Goal: Information Seeking & Learning: Learn about a topic

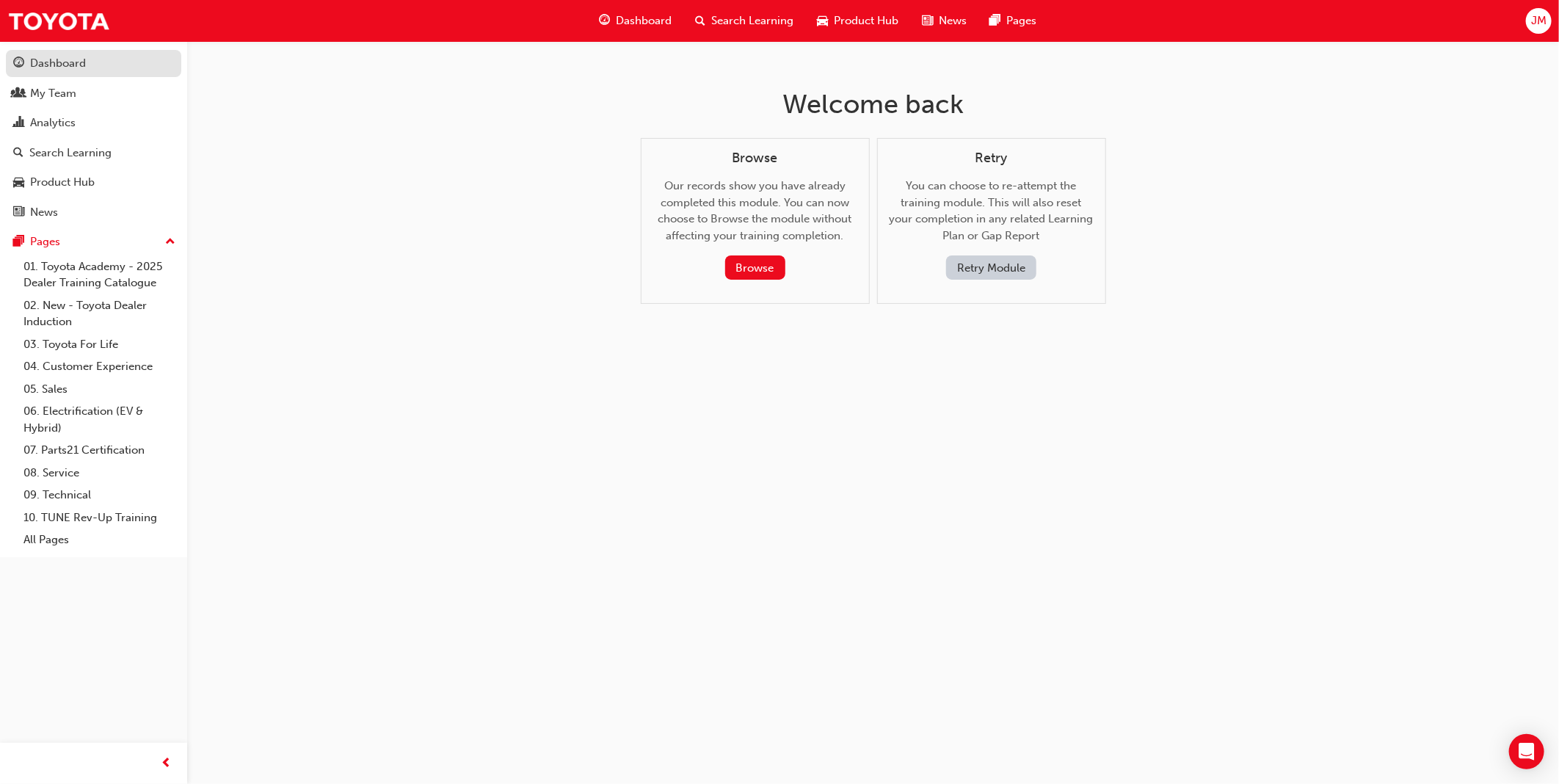
drag, startPoint x: 37, startPoint y: 60, endPoint x: 46, endPoint y: 62, distance: 9.2
click at [37, 60] on div "Dashboard" at bounding box center [57, 63] width 56 height 17
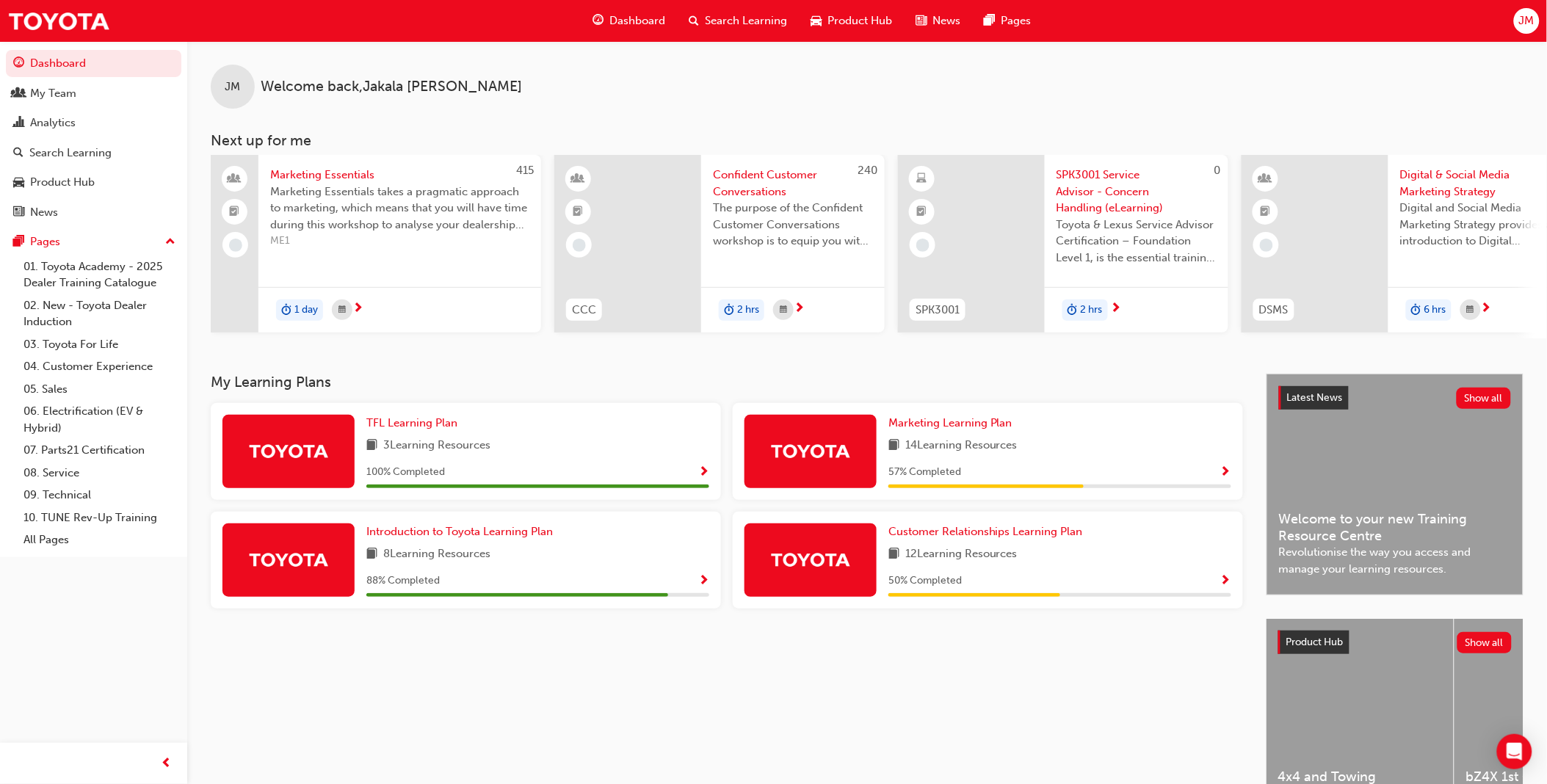
click at [1223, 585] on span "Show Progress" at bounding box center [1225, 581] width 11 height 14
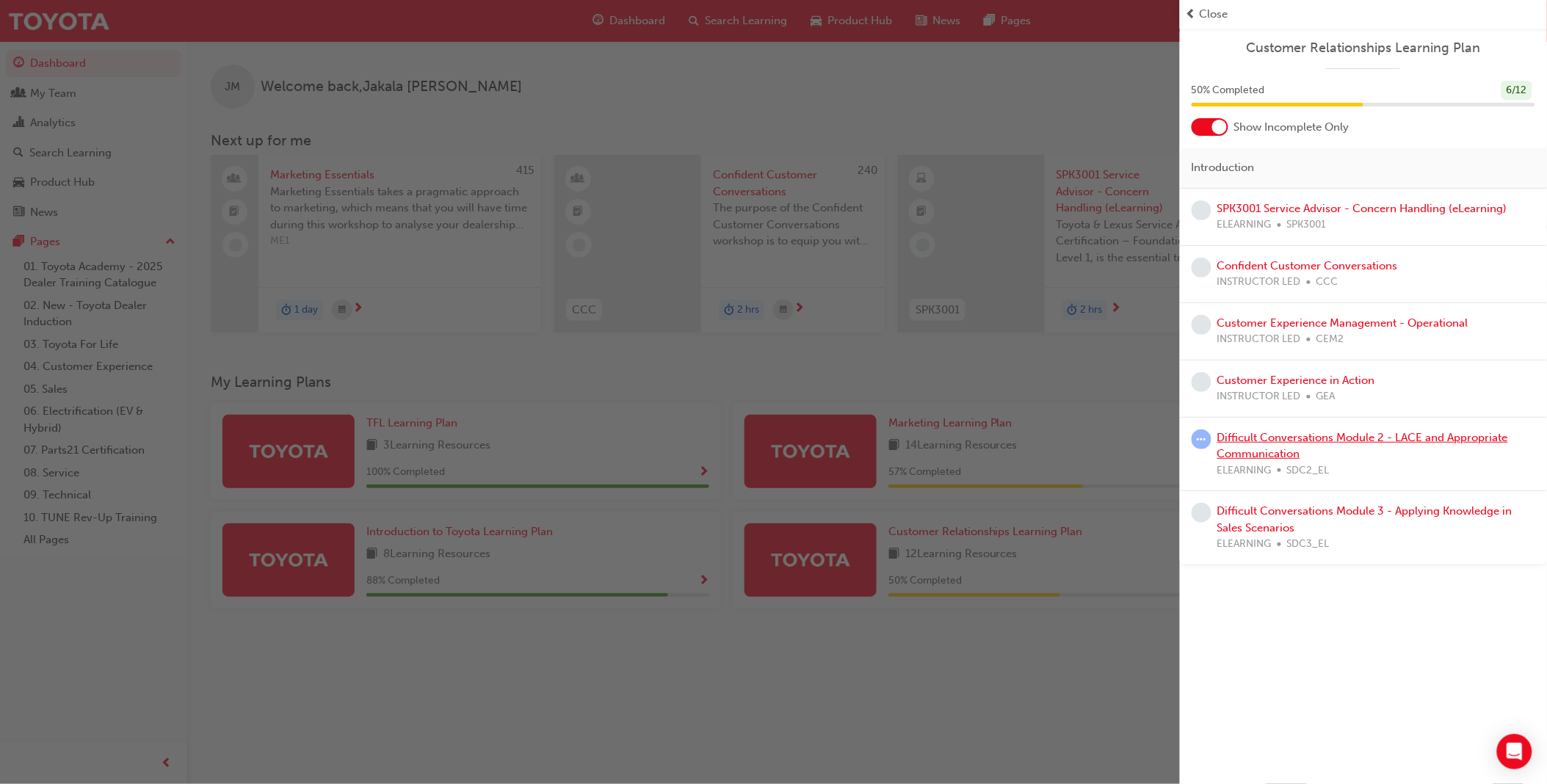
click at [1265, 442] on link "Difficult Conversations Module 2 - LACE and Appropriate Communication" at bounding box center [1362, 445] width 291 height 30
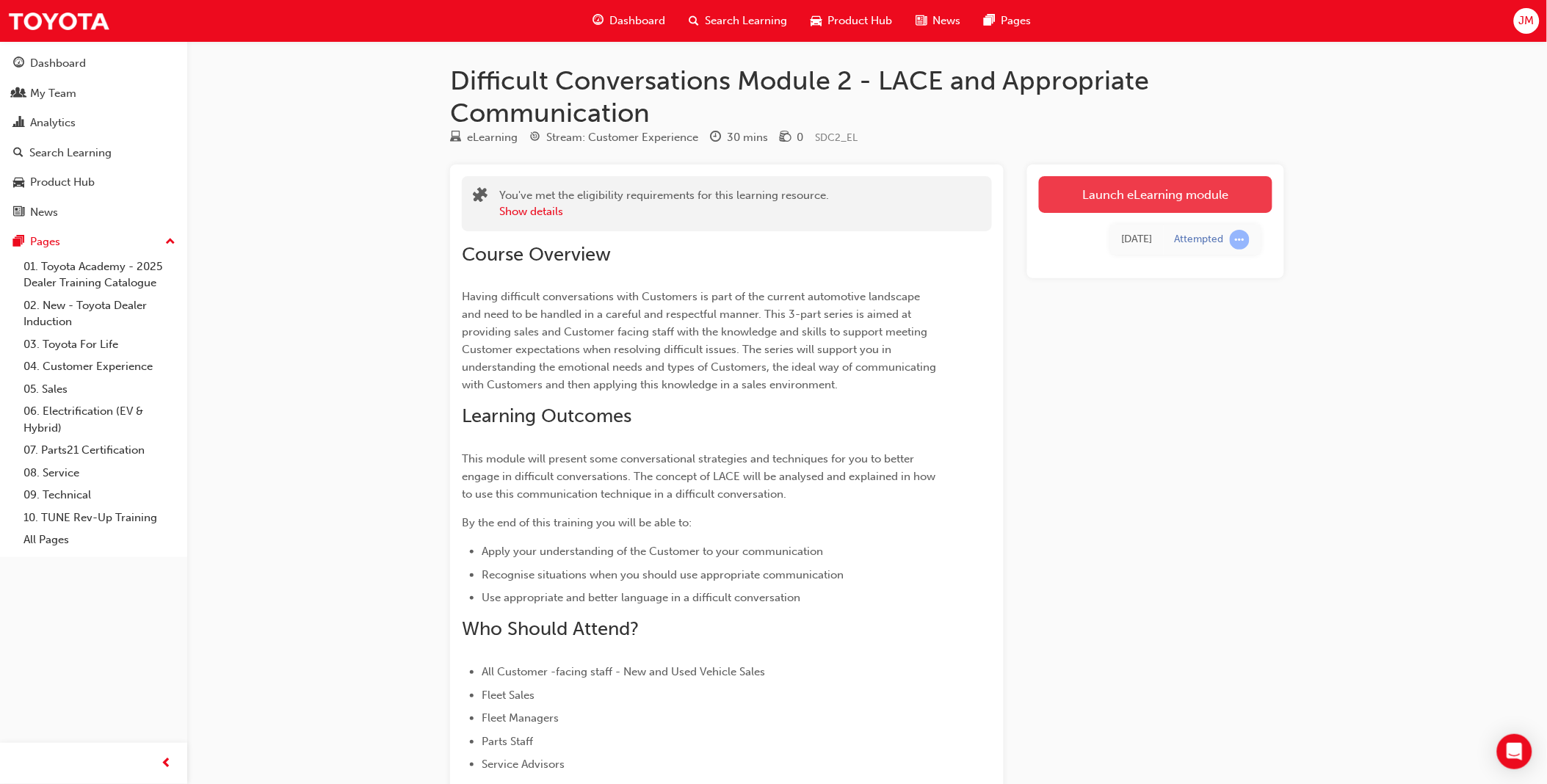
click at [1168, 199] on link "Launch eLearning module" at bounding box center [1155, 194] width 233 height 36
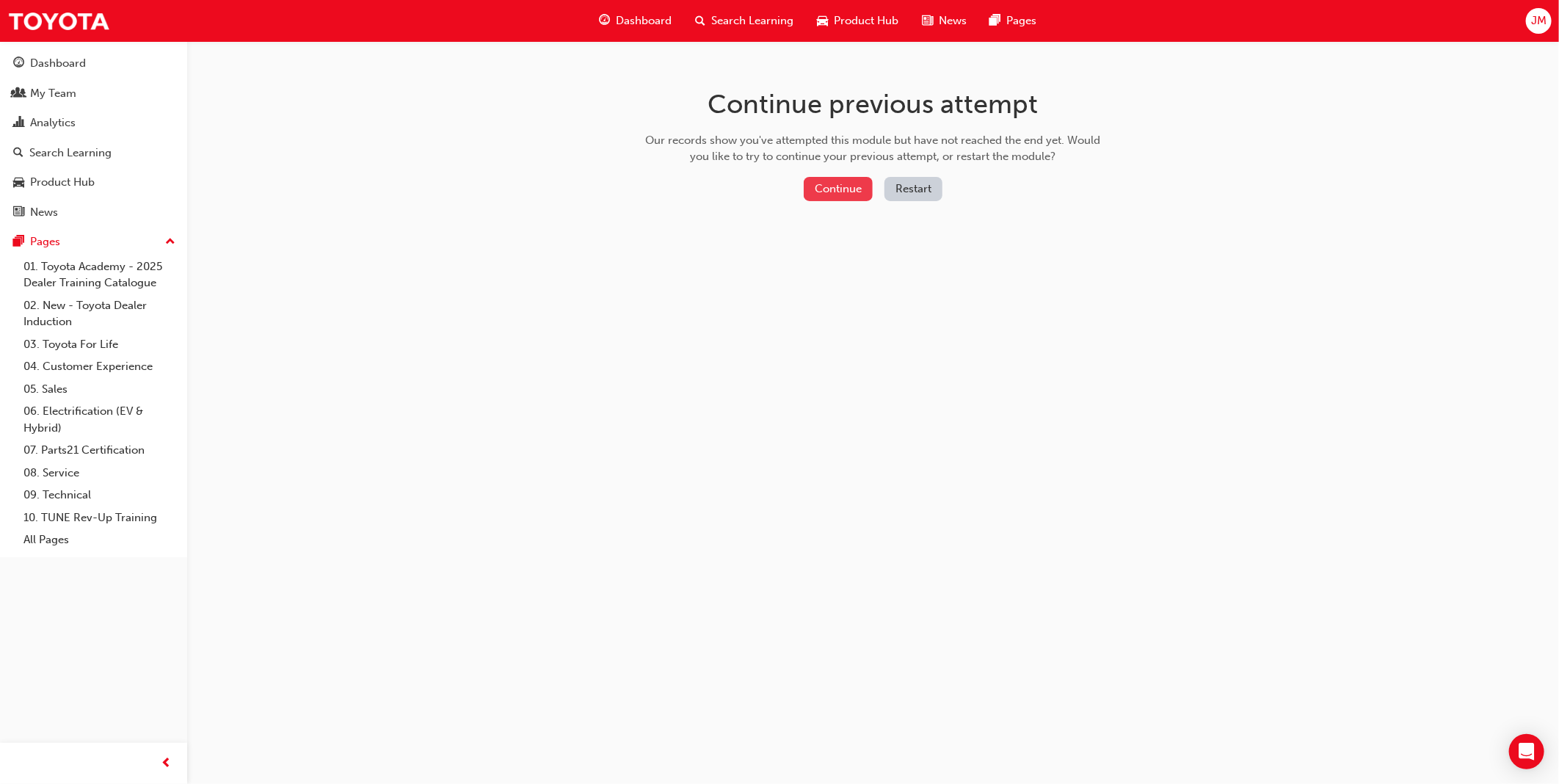
click at [818, 194] on button "Continue" at bounding box center [838, 188] width 69 height 25
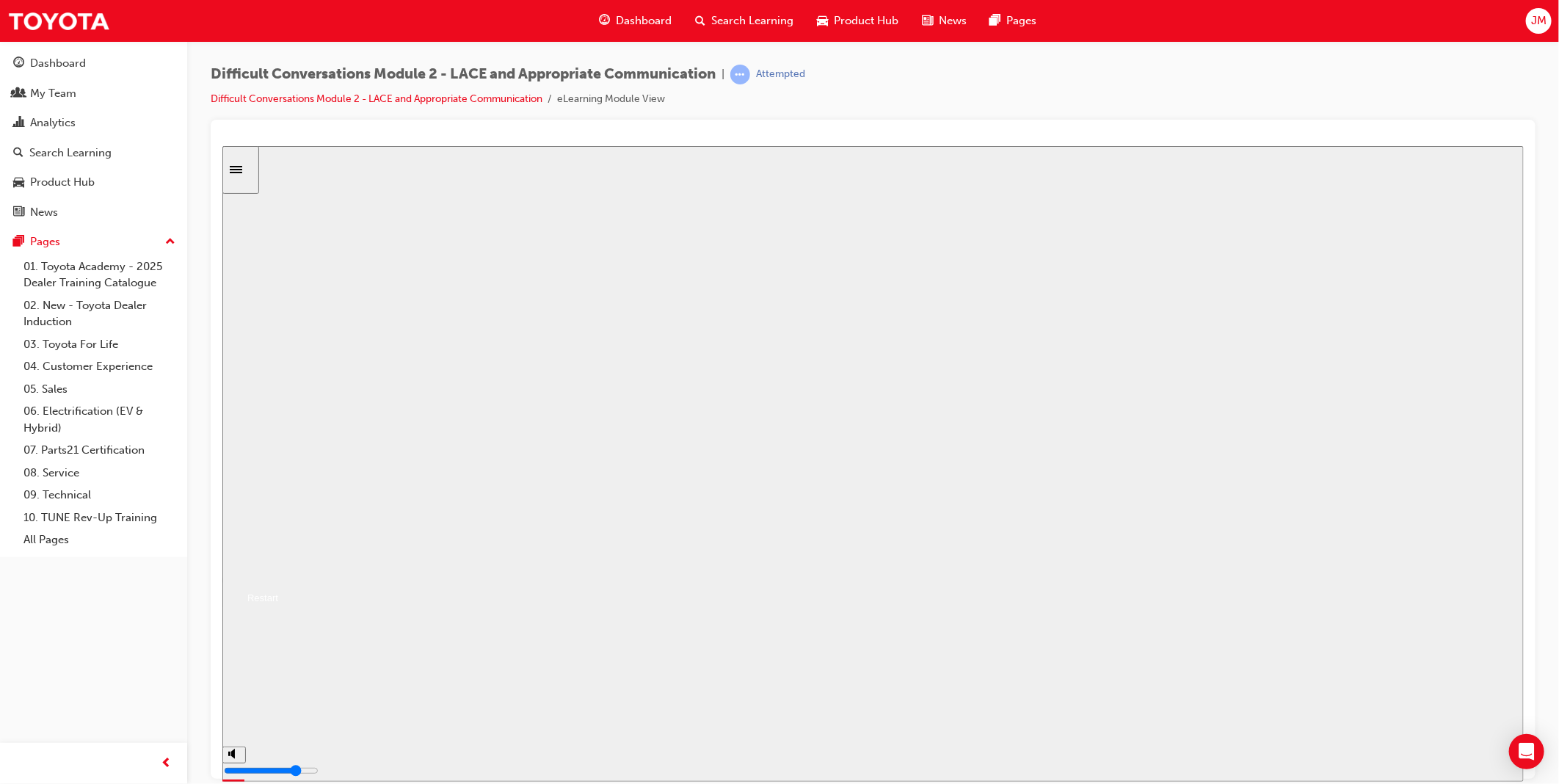
click at [278, 571] on button "Resume" at bounding box center [249, 579] width 56 height 17
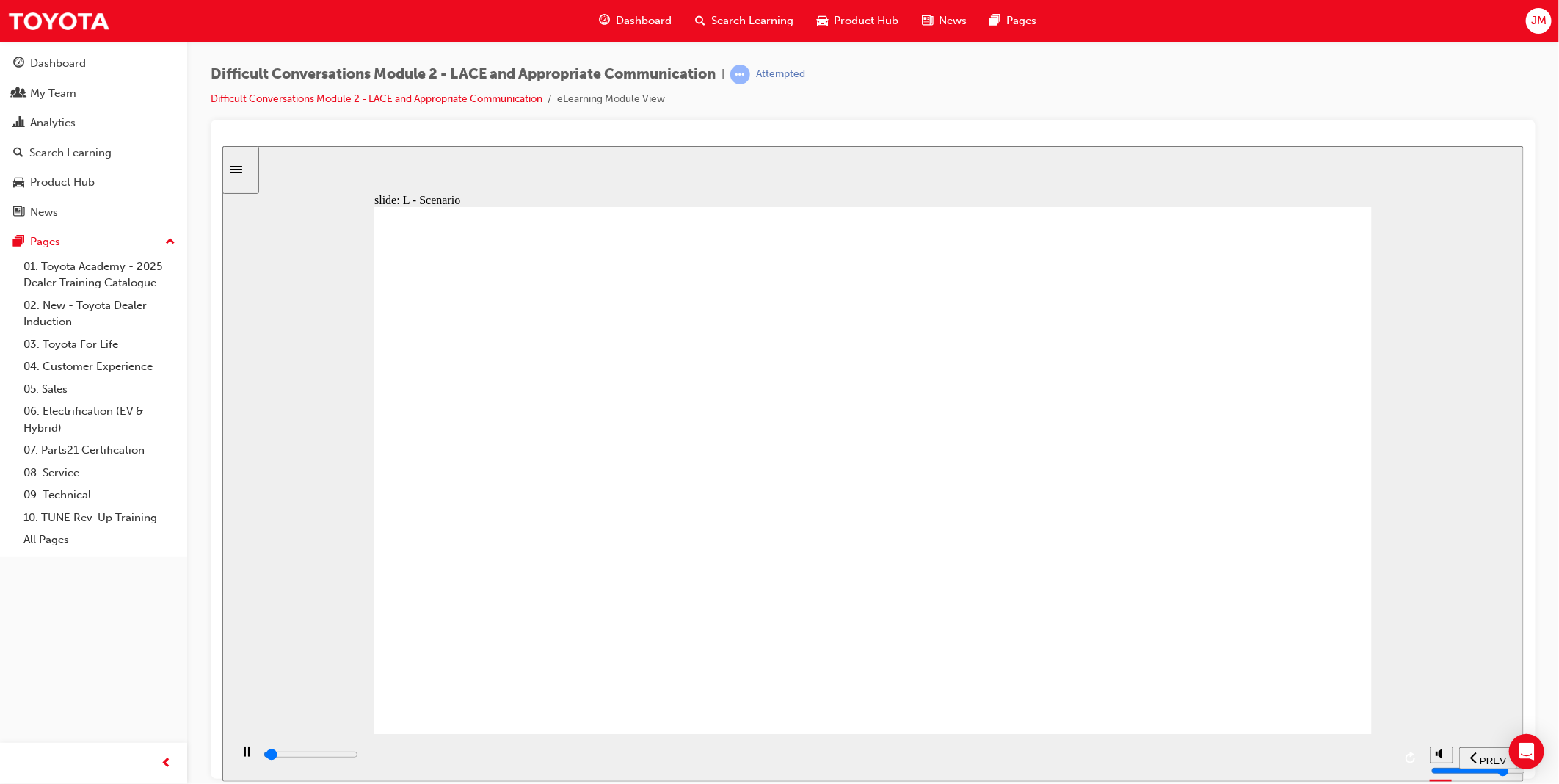
type input "700"
click at [243, 756] on icon "play/pause" at bounding box center [246, 750] width 6 height 10
